Goal: Obtain resource: Obtain resource

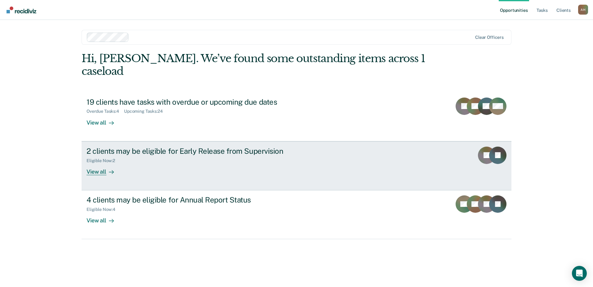
click at [93, 163] on div "View all" at bounding box center [104, 169] width 35 height 12
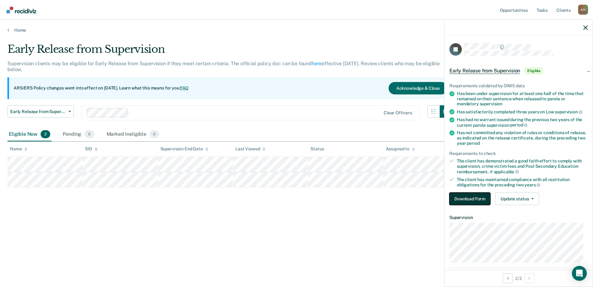
click at [474, 196] on button "Download Form" at bounding box center [470, 198] width 41 height 12
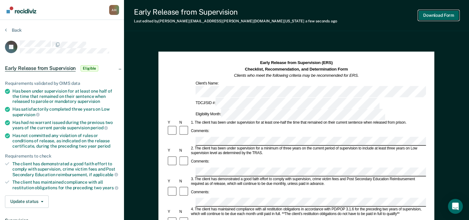
click at [430, 16] on button "Download Form" at bounding box center [439, 15] width 41 height 10
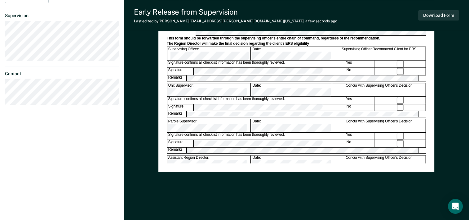
scroll to position [116, 0]
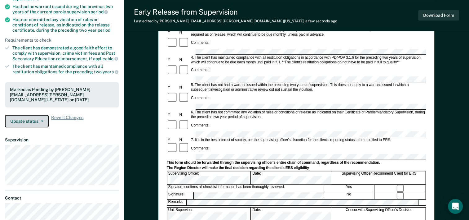
click at [43, 120] on icon "button" at bounding box center [42, 120] width 2 height 1
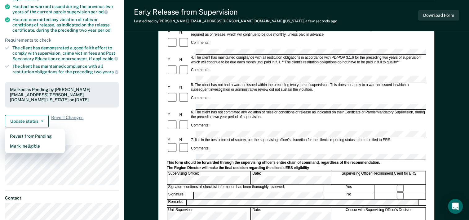
click at [93, 119] on div "Update status Revert from Pending Mark Ineligible Revert Changes" at bounding box center [62, 121] width 114 height 12
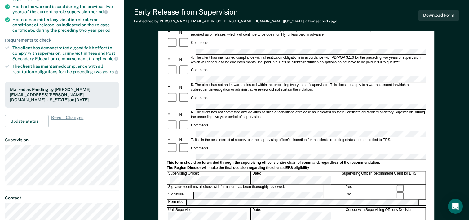
scroll to position [0, 0]
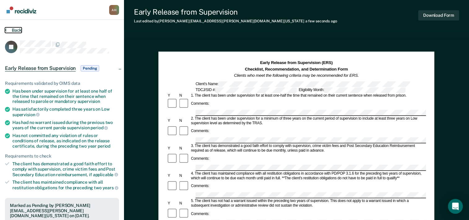
click at [8, 31] on button "Back" at bounding box center [13, 30] width 17 height 6
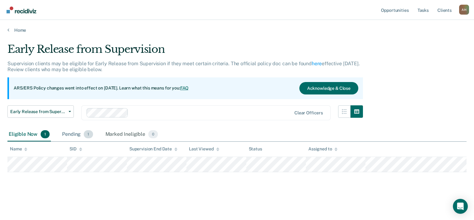
click at [73, 134] on div "Pending 1" at bounding box center [77, 135] width 33 height 14
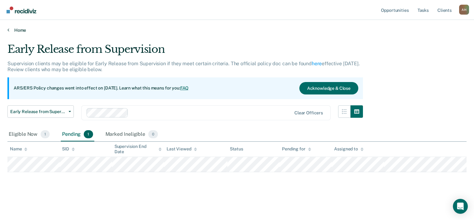
click at [13, 27] on link "Home" at bounding box center [236, 30] width 459 height 6
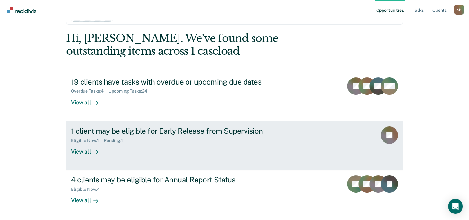
scroll to position [31, 0]
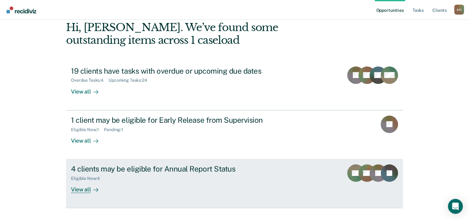
click at [79, 189] on div "View all" at bounding box center [88, 187] width 35 height 12
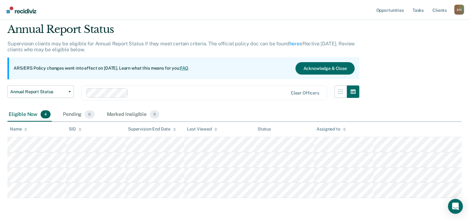
scroll to position [31, 0]
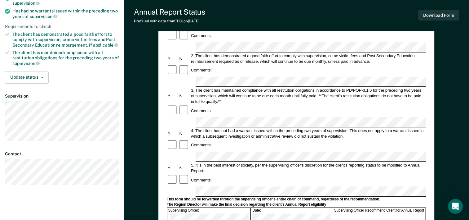
scroll to position [124, 0]
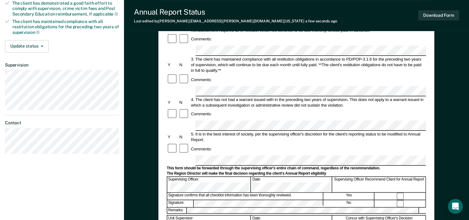
click at [189, 207] on div "Remarks:" at bounding box center [296, 210] width 259 height 7
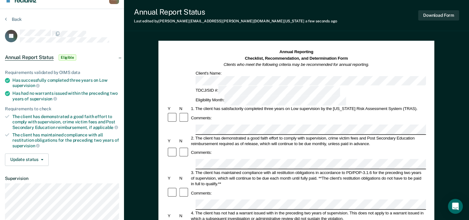
scroll to position [0, 0]
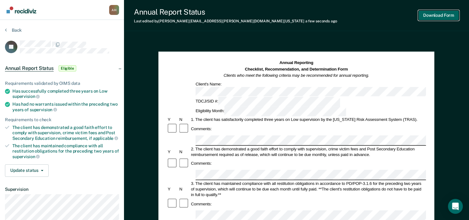
click at [430, 13] on button "Download Form" at bounding box center [439, 15] width 41 height 10
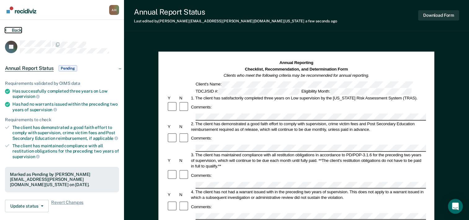
click at [7, 29] on button "Back" at bounding box center [13, 30] width 17 height 6
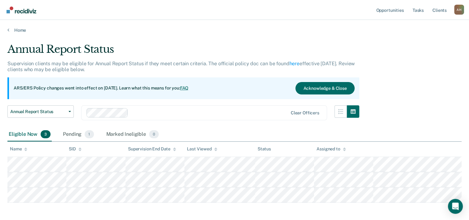
click at [21, 27] on div "Home" at bounding box center [234, 26] width 469 height 13
click at [19, 31] on link "Home" at bounding box center [234, 30] width 455 height 6
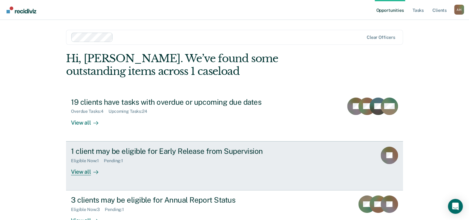
scroll to position [31, 0]
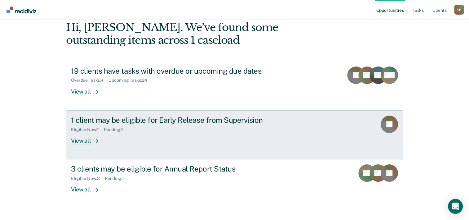
click at [82, 141] on div "View all" at bounding box center [88, 138] width 35 height 12
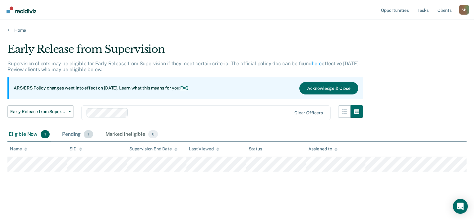
click at [74, 135] on div "Pending 1" at bounding box center [77, 135] width 33 height 14
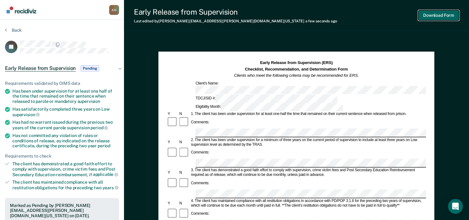
click at [431, 13] on button "Download Form" at bounding box center [439, 15] width 41 height 10
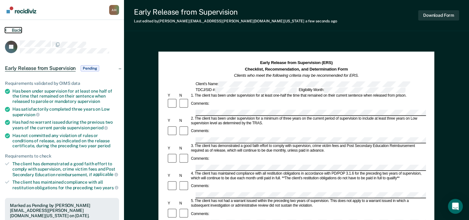
click at [5, 29] on icon at bounding box center [6, 29] width 2 height 5
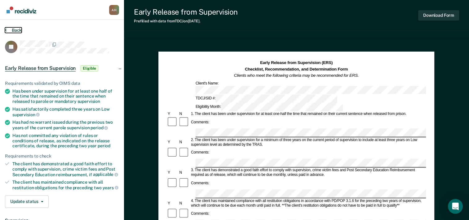
click at [17, 29] on button "Back" at bounding box center [13, 30] width 17 height 6
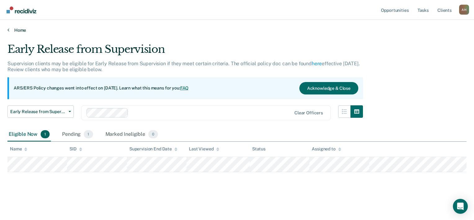
click at [16, 31] on link "Home" at bounding box center [236, 30] width 459 height 6
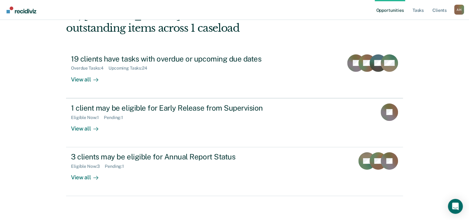
scroll to position [44, 0]
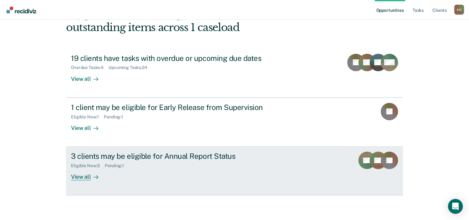
click at [82, 177] on div "View all" at bounding box center [88, 174] width 35 height 12
